Goal: Task Accomplishment & Management: Use online tool/utility

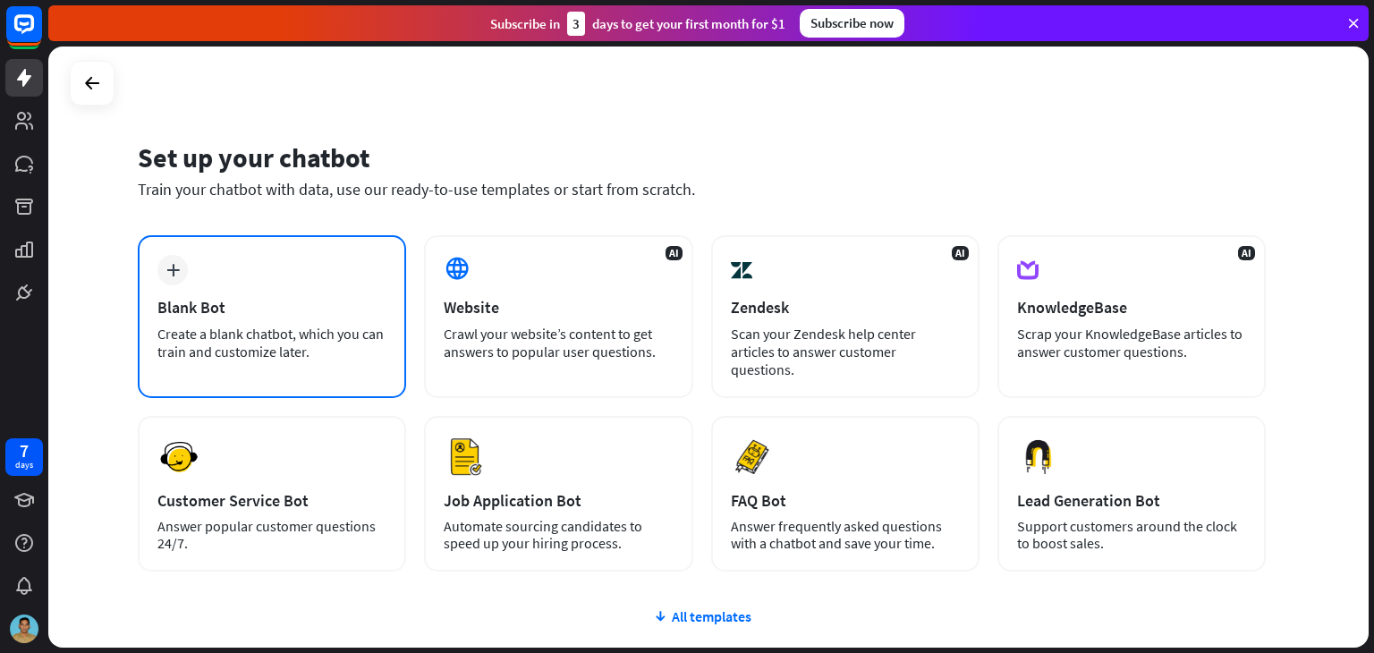
click at [227, 287] on div "plus Blank Bot Create a blank chatbot, which you can train and customize later." at bounding box center [272, 316] width 268 height 163
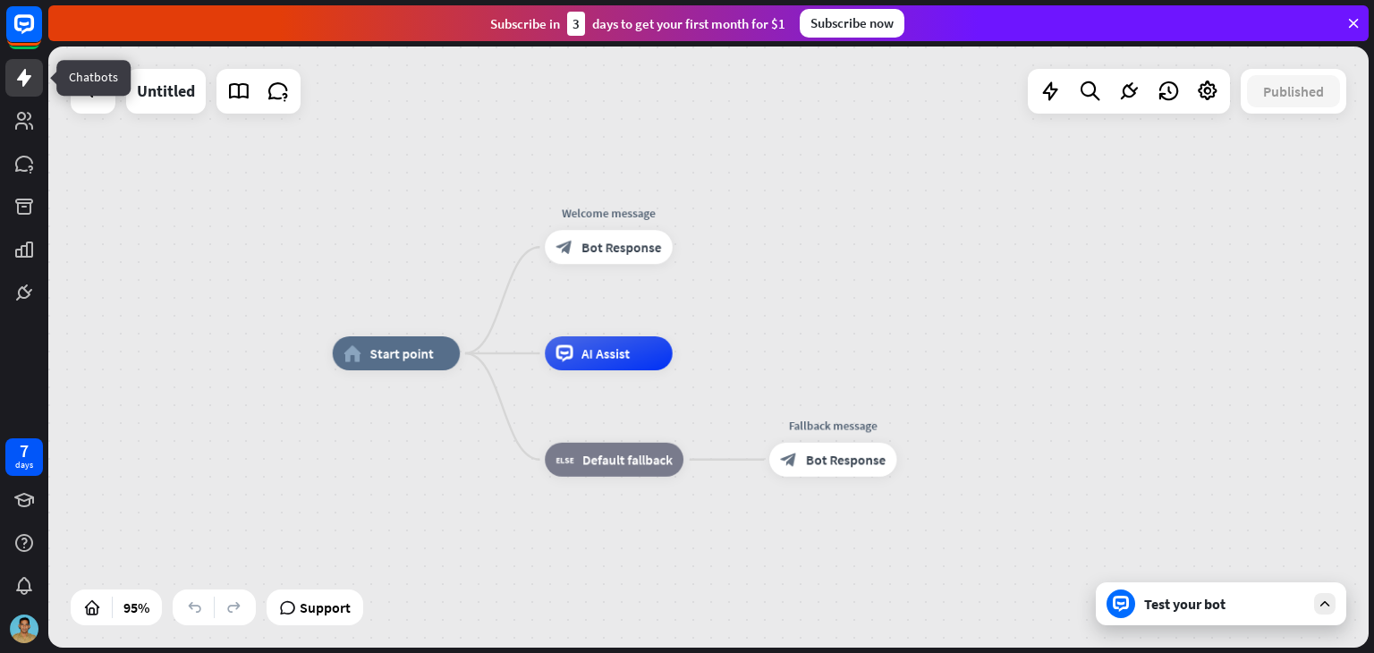
click at [25, 78] on icon at bounding box center [24, 78] width 14 height 18
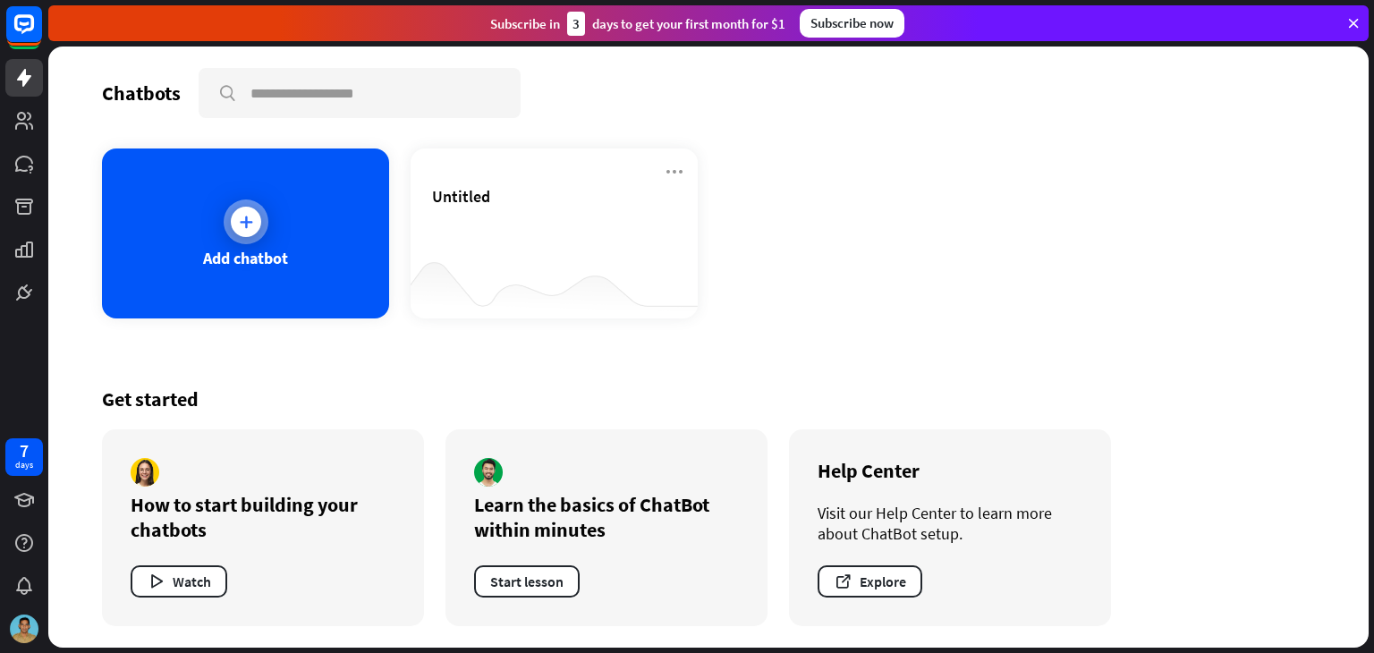
click at [287, 241] on div "Add chatbot" at bounding box center [245, 234] width 287 height 170
